Goal: Find specific page/section: Find specific page/section

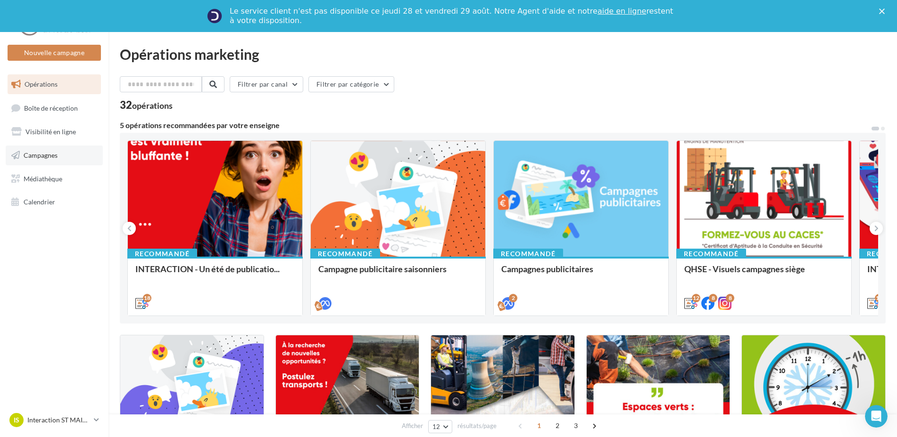
click at [47, 153] on span "Campagnes" at bounding box center [41, 155] width 34 height 8
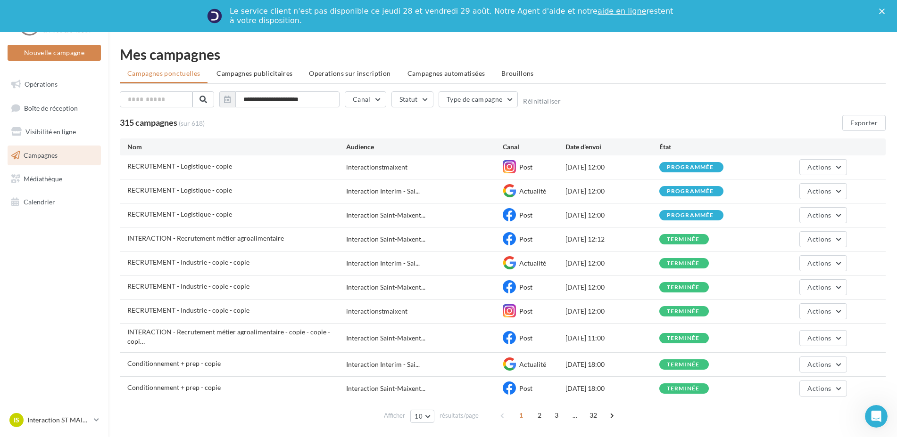
click at [884, 11] on icon "Fermer" at bounding box center [882, 11] width 6 height 6
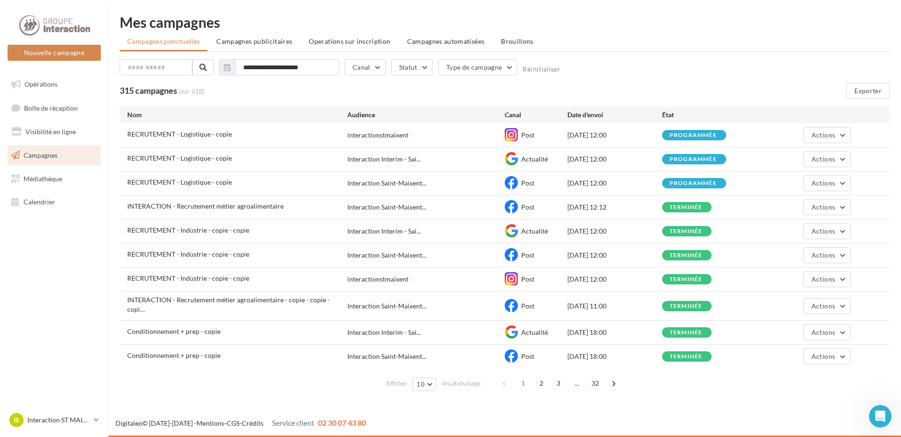
click at [40, 150] on link "Campagnes" at bounding box center [54, 156] width 97 height 20
